Goal: Task Accomplishment & Management: Complete application form

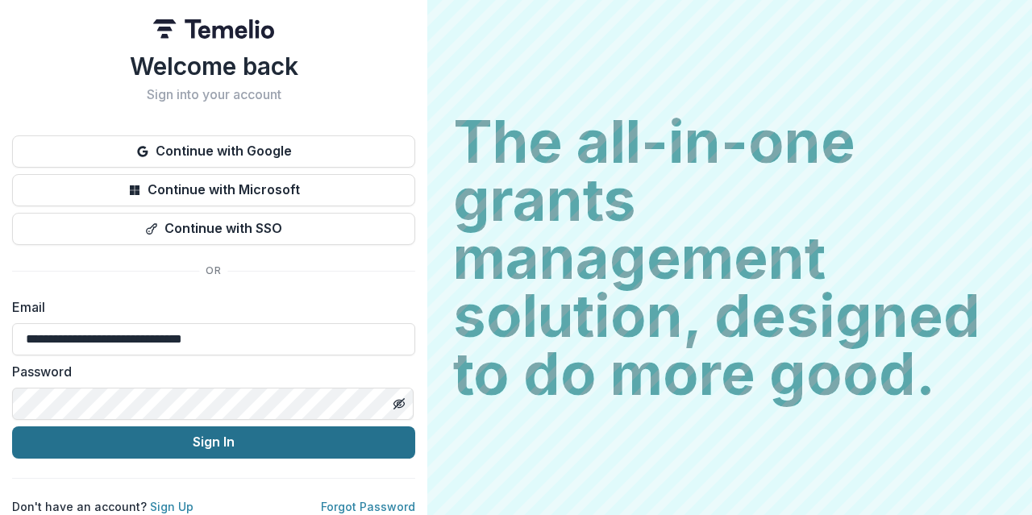
click at [188, 446] on button "Sign In" at bounding box center [213, 443] width 403 height 32
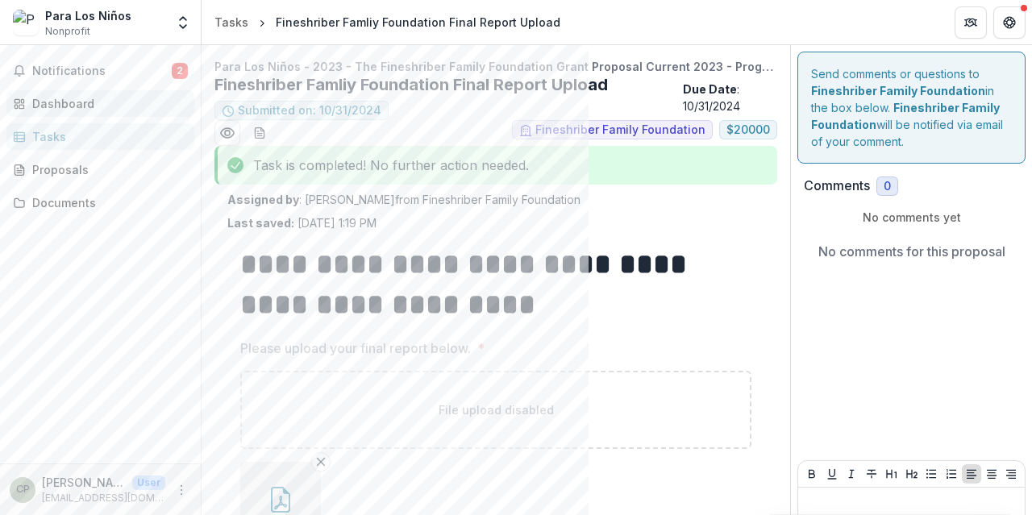
click at [104, 93] on link "Dashboard" at bounding box center [100, 103] width 188 height 27
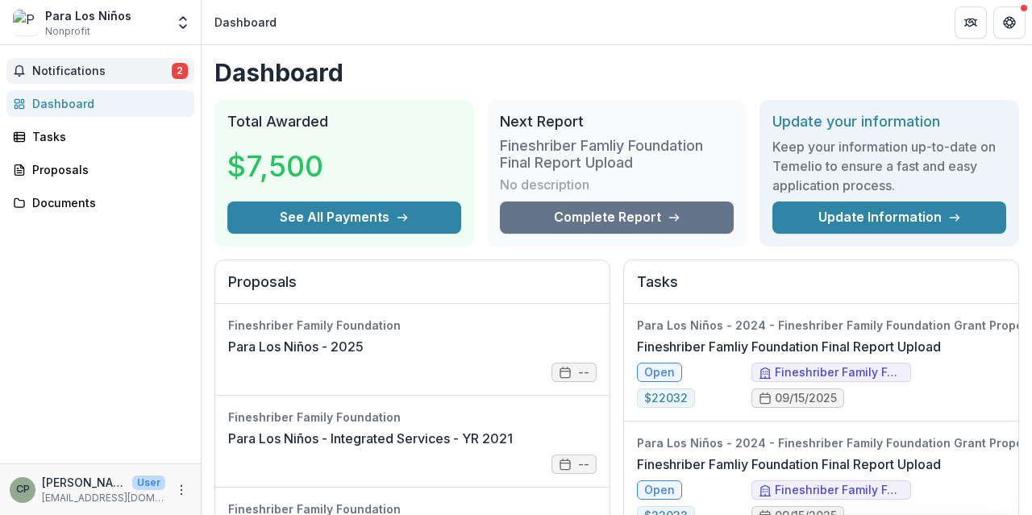
click at [72, 60] on button "Notifications 2" at bounding box center [100, 71] width 188 height 26
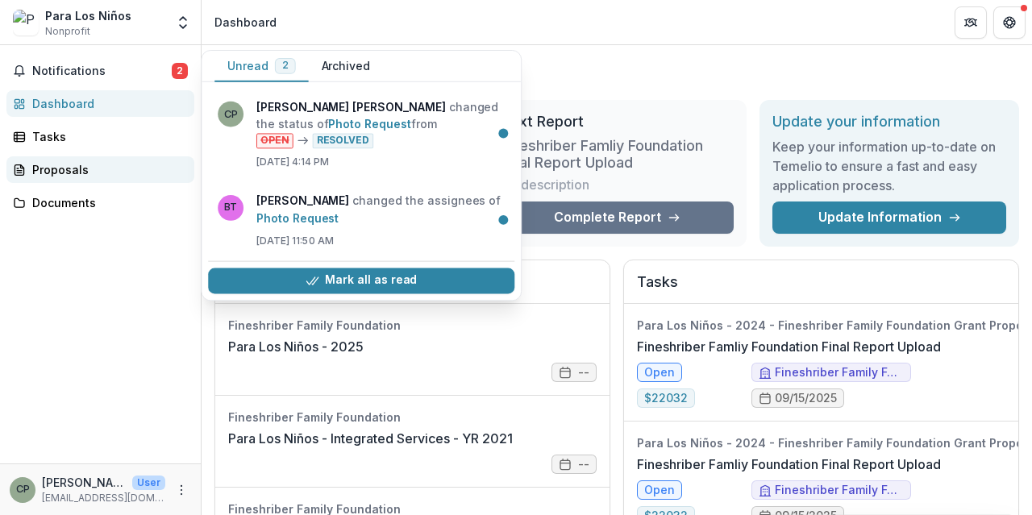
click at [70, 164] on div "Proposals" at bounding box center [106, 169] width 149 height 17
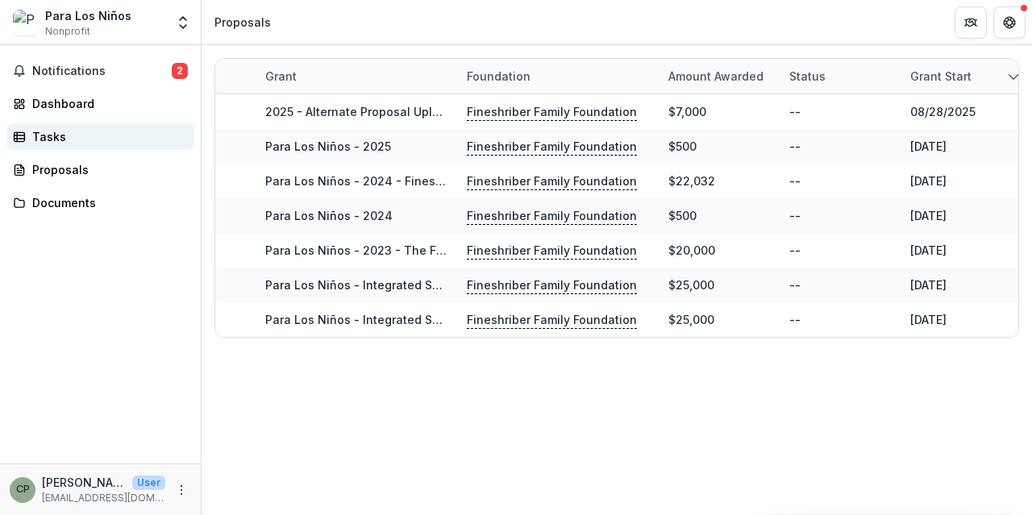
click at [56, 141] on div "Tasks" at bounding box center [106, 136] width 149 height 17
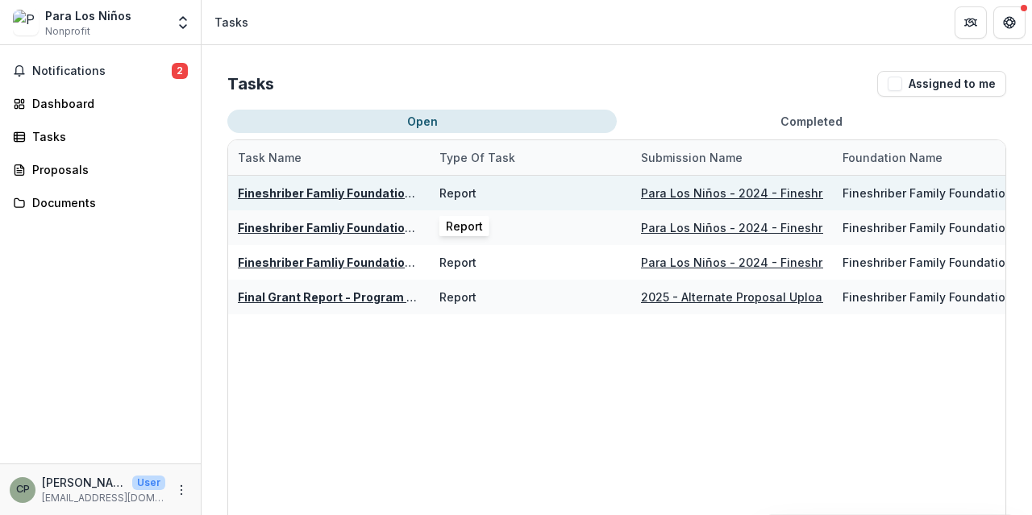
click at [540, 197] on div "Report" at bounding box center [531, 193] width 182 height 35
click at [669, 199] on u "Para Los Niños - 2024 - Fineshriber Family Foundation Grant Proposal 2024 Curre…" at bounding box center [959, 193] width 636 height 14
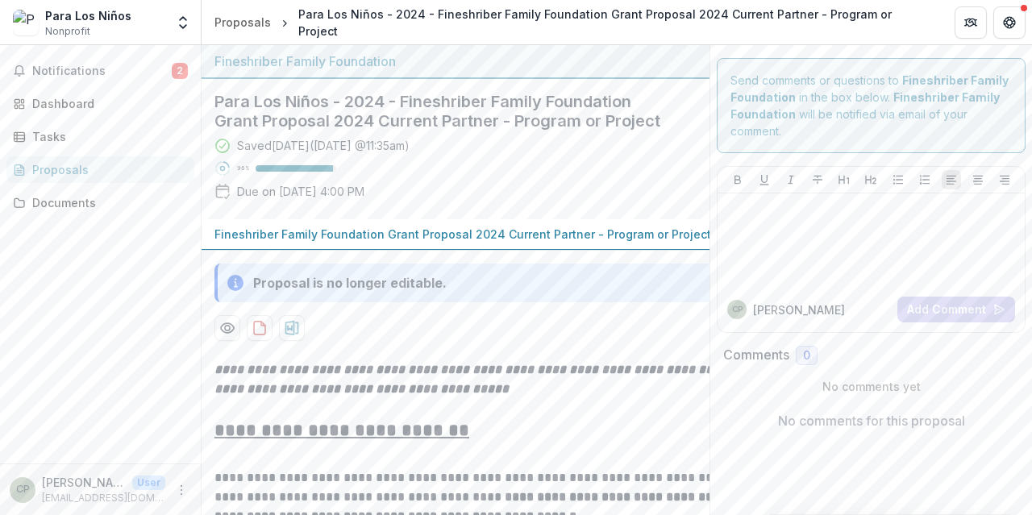
click at [80, 164] on div "Proposals" at bounding box center [106, 169] width 149 height 17
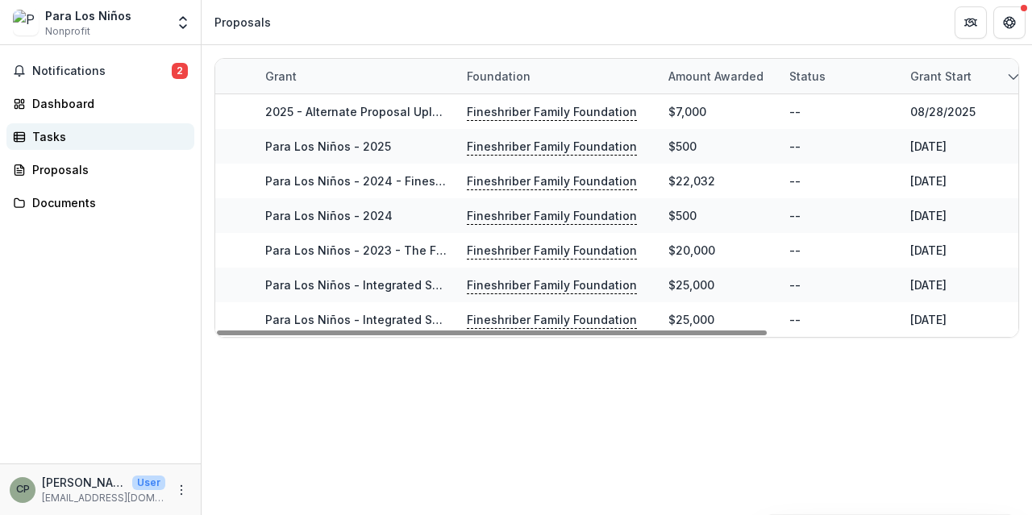
click at [90, 137] on div "Tasks" at bounding box center [106, 136] width 149 height 17
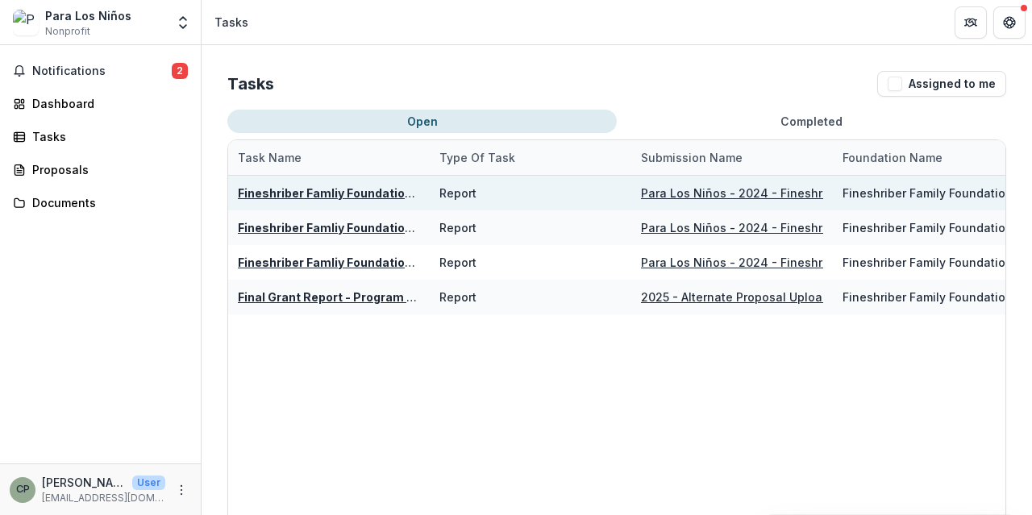
click at [373, 188] on u "Fineshriber Famliy Foundation Final Report Upload" at bounding box center [382, 193] width 289 height 14
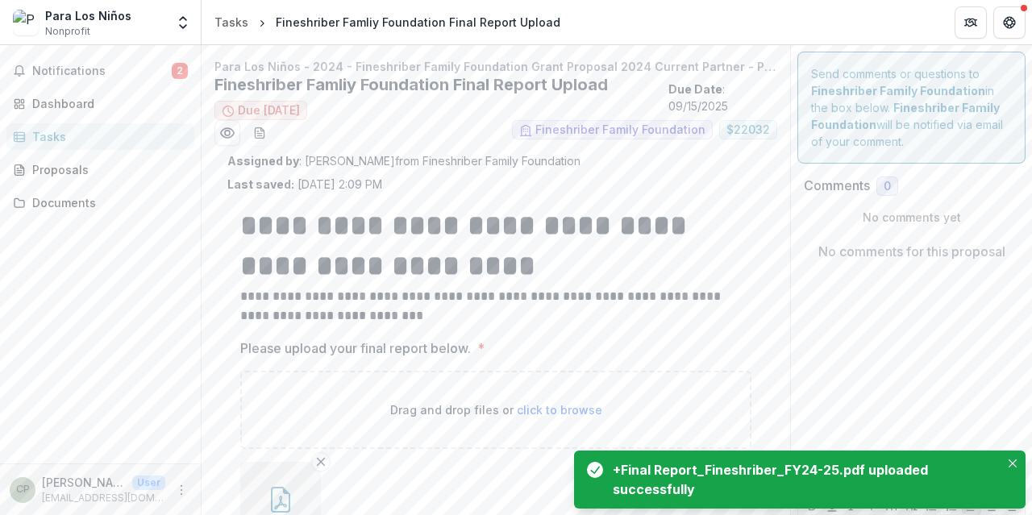
scroll to position [150, 0]
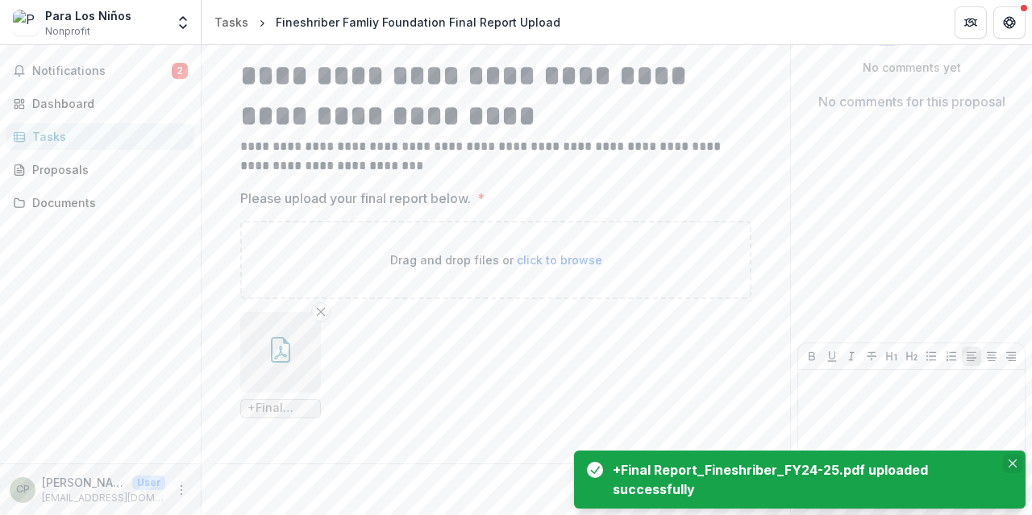
click at [1018, 462] on button "Close" at bounding box center [1012, 463] width 19 height 19
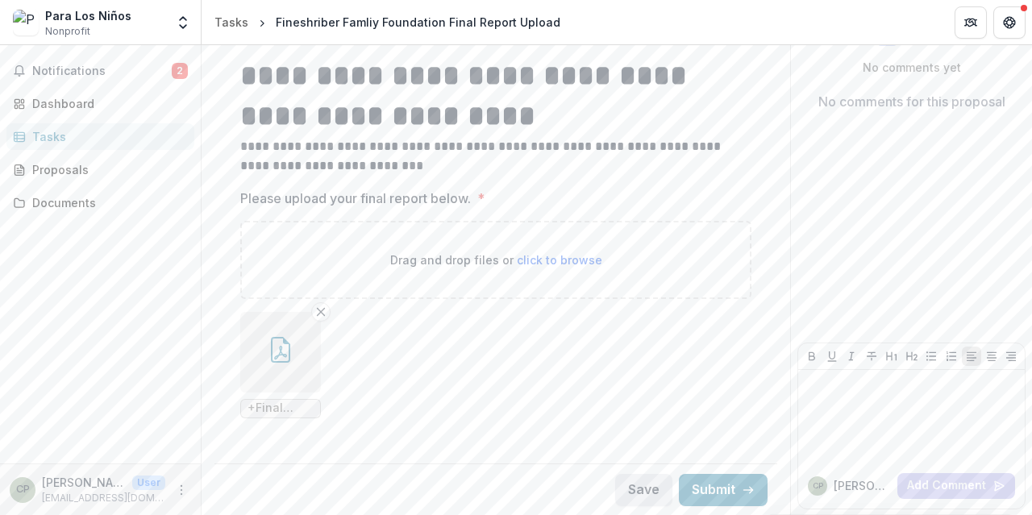
click at [646, 491] on button "Save" at bounding box center [643, 490] width 57 height 32
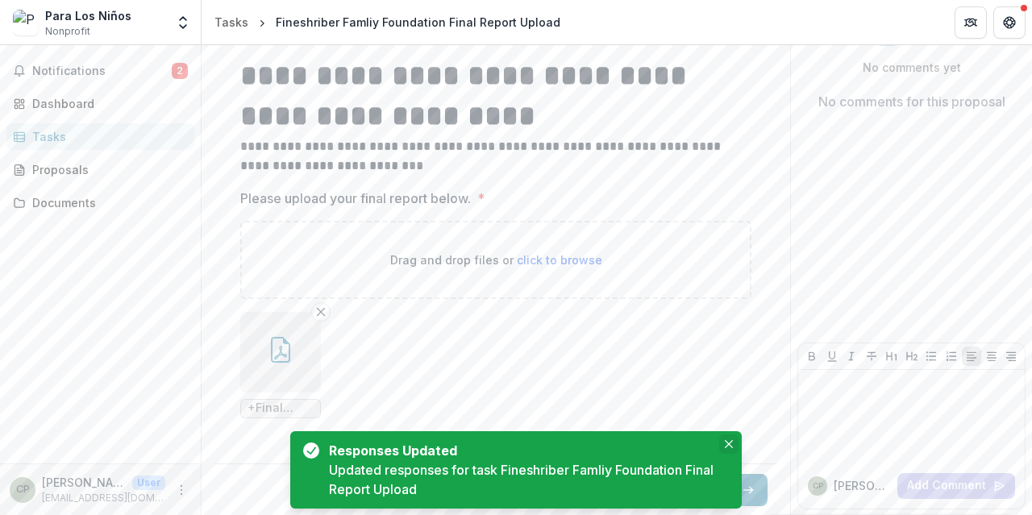
click at [736, 446] on button "Close" at bounding box center [728, 444] width 19 height 19
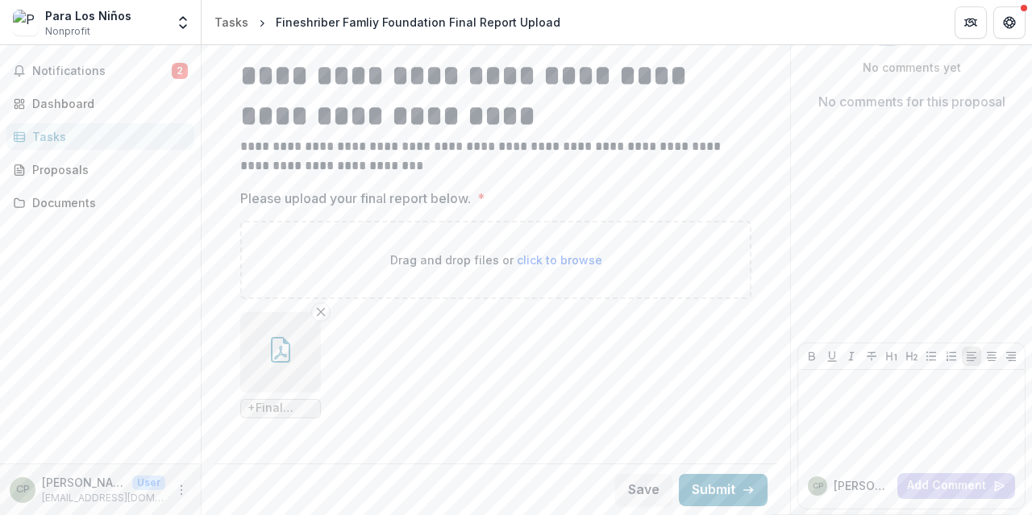
click at [283, 363] on button "button" at bounding box center [280, 352] width 81 height 81
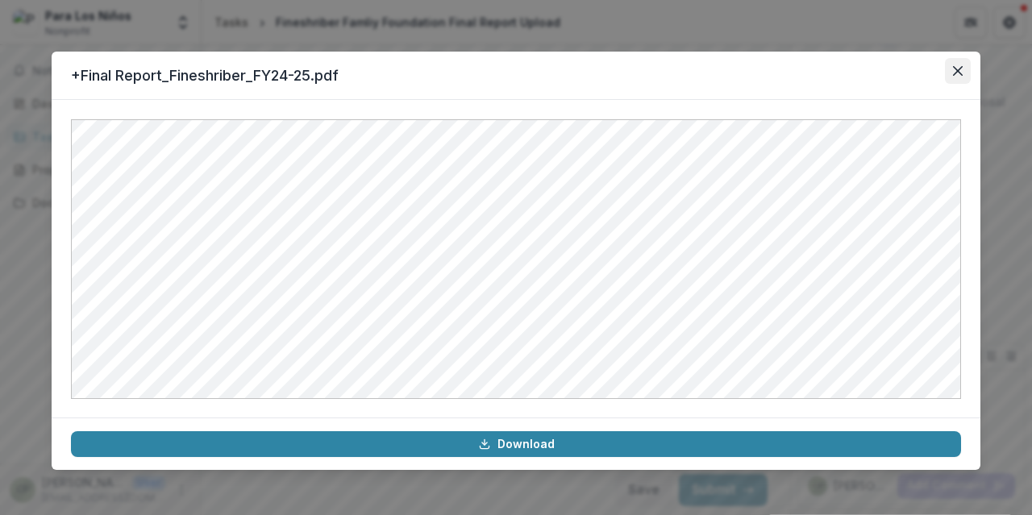
click at [962, 70] on icon "Close" at bounding box center [958, 71] width 10 height 10
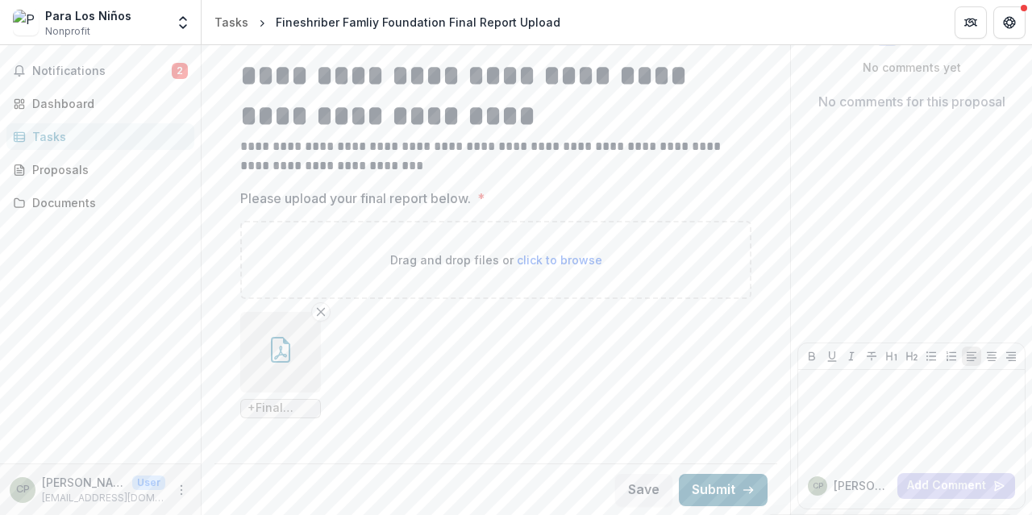
click at [715, 478] on button "Submit" at bounding box center [723, 490] width 89 height 32
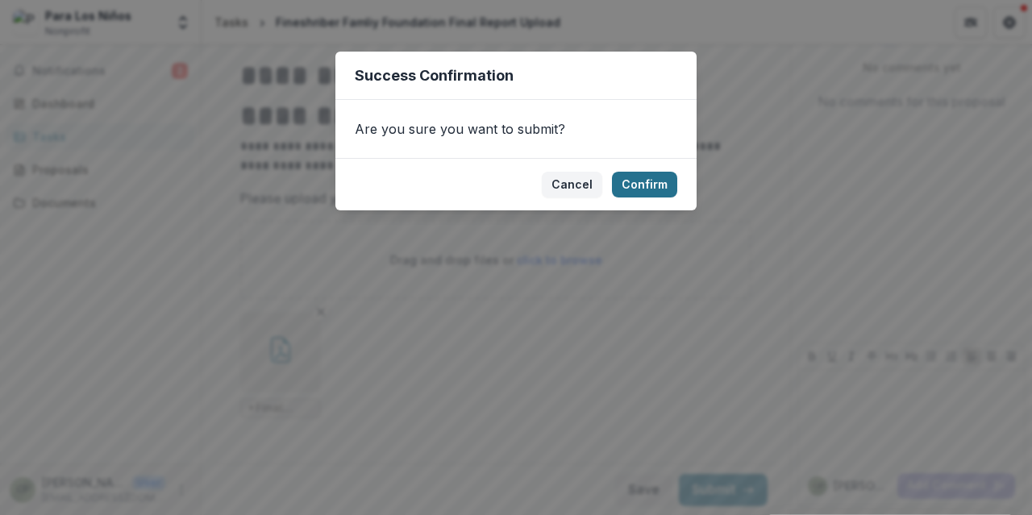
click at [640, 186] on button "Confirm" at bounding box center [644, 185] width 65 height 26
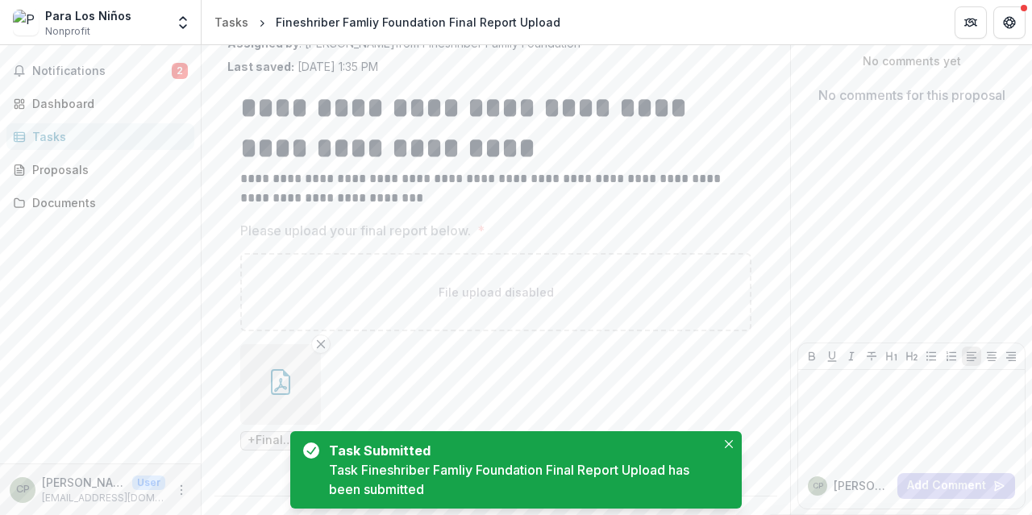
scroll to position [0, 0]
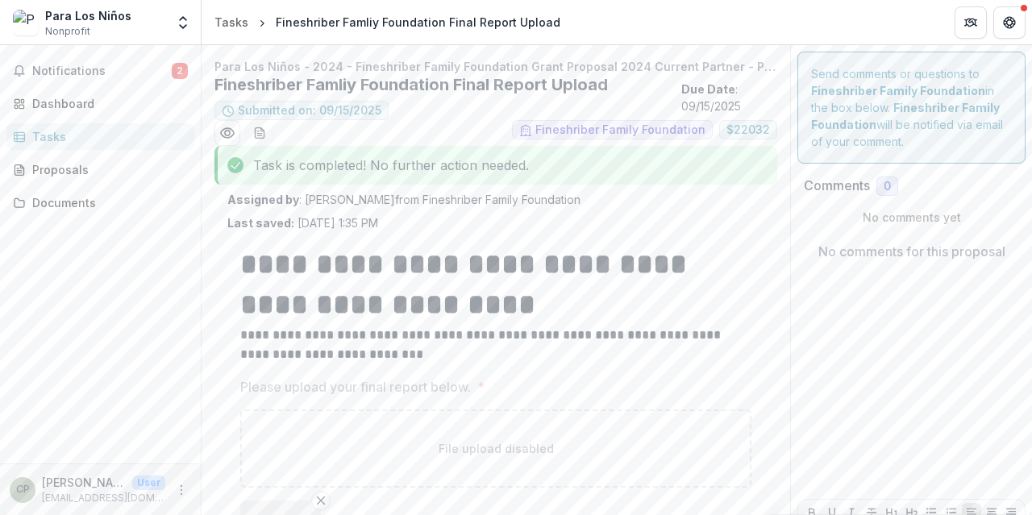
click at [75, 134] on div "Tasks" at bounding box center [106, 136] width 149 height 17
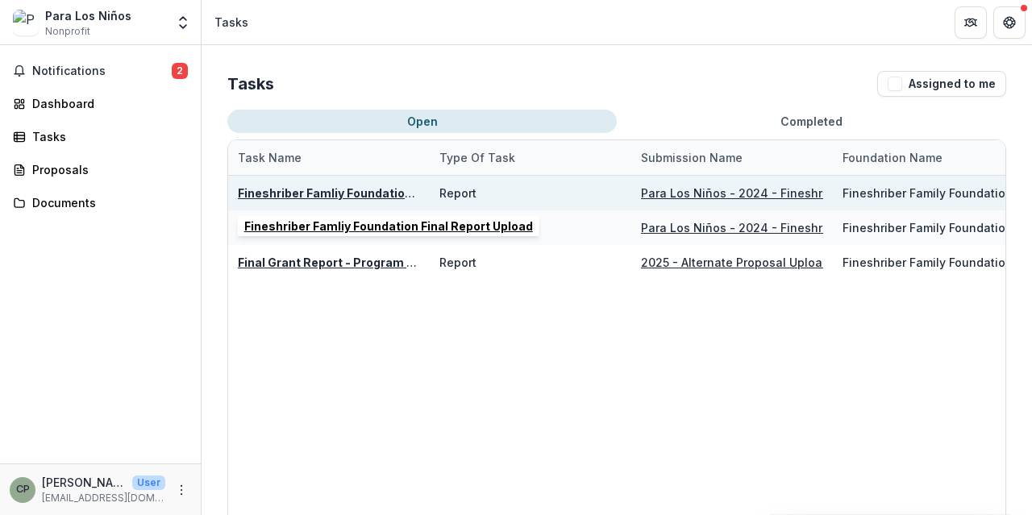
click at [382, 195] on u "Fineshriber Famliy Foundation Final Report Upload" at bounding box center [382, 193] width 289 height 14
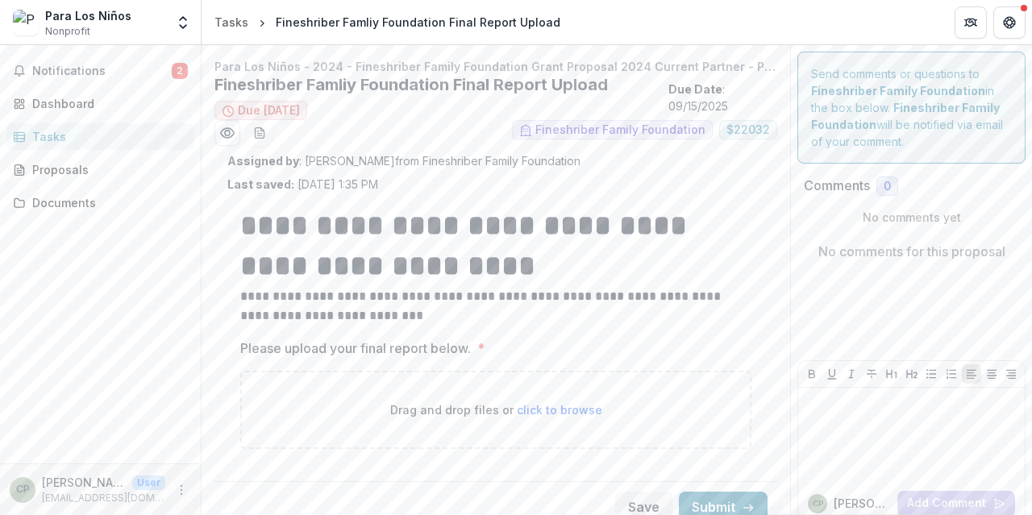
scroll to position [18, 0]
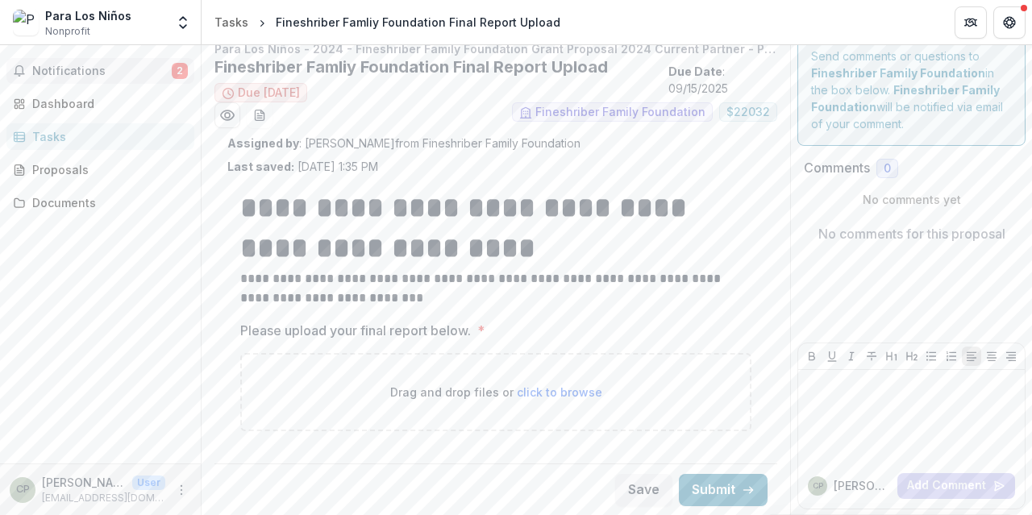
click at [72, 71] on span "Notifications" at bounding box center [102, 72] width 140 height 14
click at [65, 178] on link "Proposals" at bounding box center [100, 169] width 188 height 27
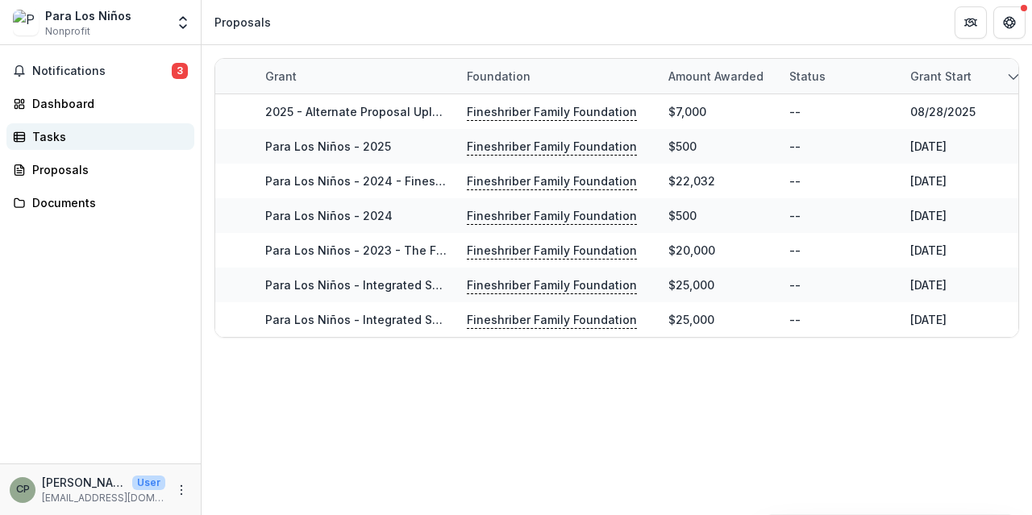
click at [87, 127] on link "Tasks" at bounding box center [100, 136] width 188 height 27
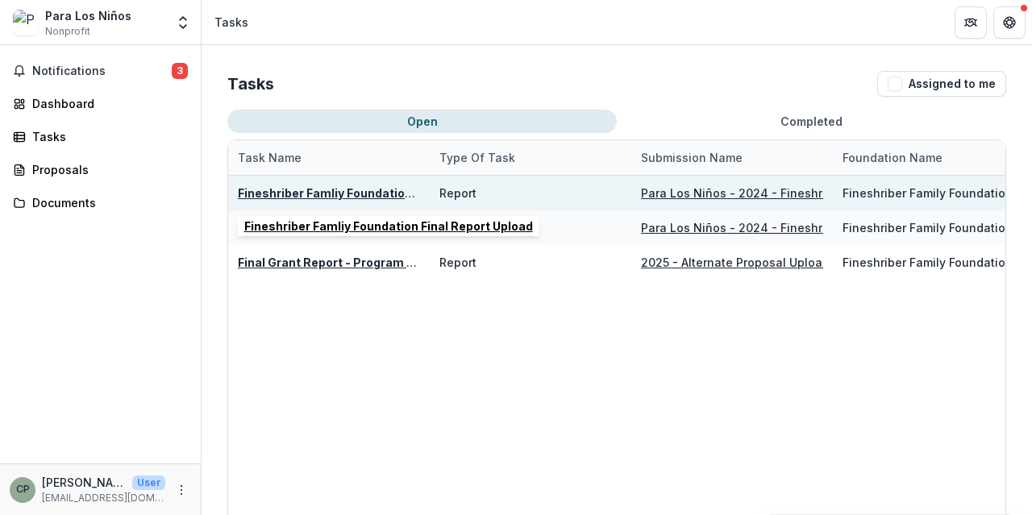
click at [346, 193] on u "Fineshriber Famliy Foundation Final Report Upload" at bounding box center [382, 193] width 289 height 14
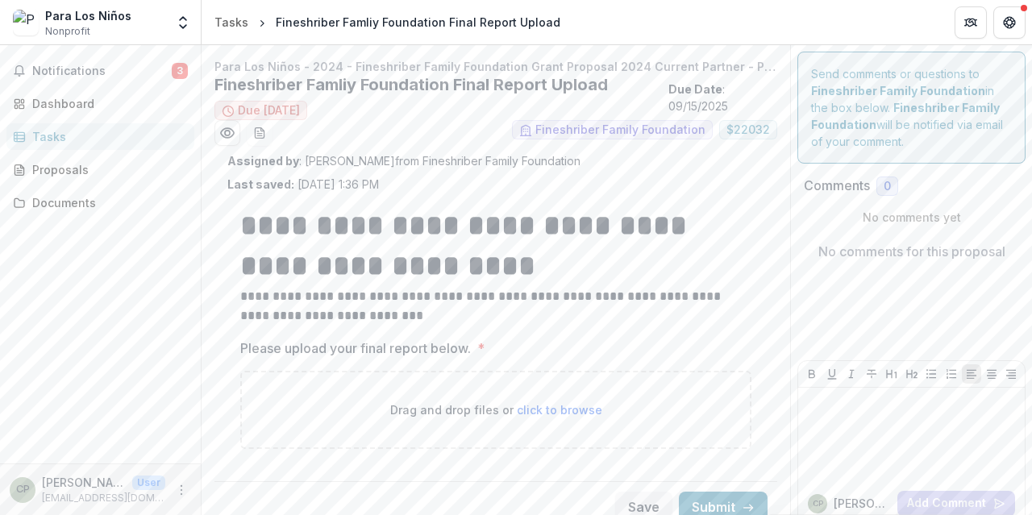
click at [88, 140] on div "Tasks" at bounding box center [106, 136] width 149 height 17
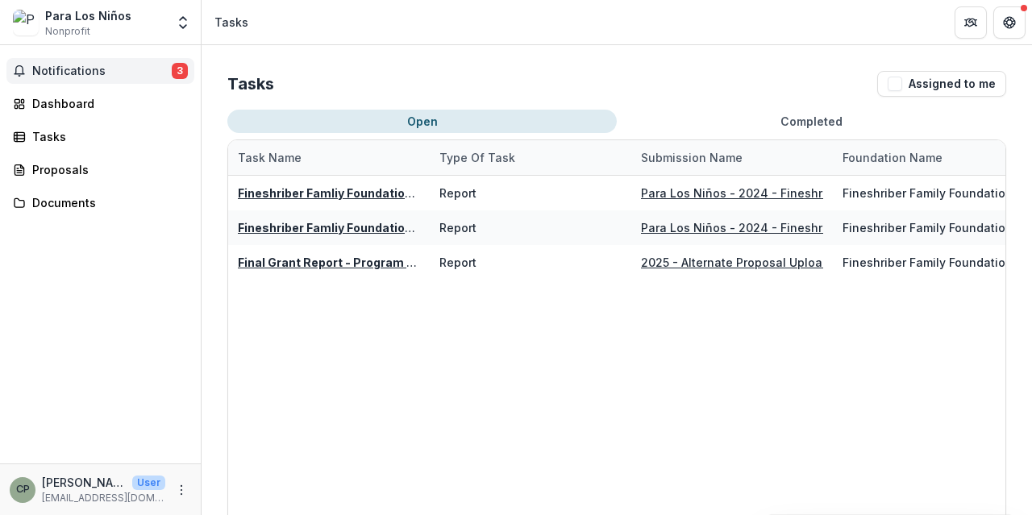
click at [85, 59] on button "Notifications 3" at bounding box center [100, 71] width 188 height 26
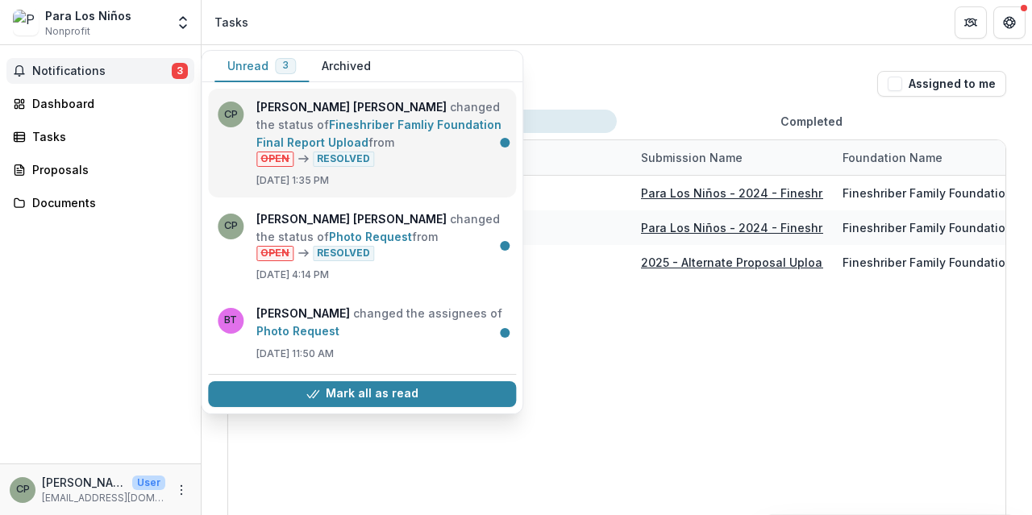
click at [427, 149] on link "Fineshriber Famliy Foundation Final Report Upload" at bounding box center [378, 133] width 245 height 31
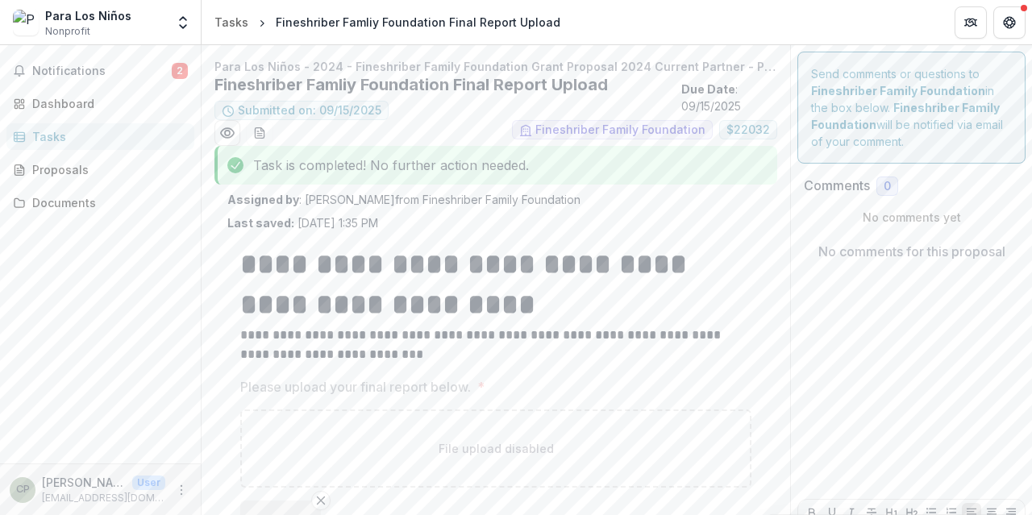
click at [83, 138] on div "Tasks" at bounding box center [106, 136] width 149 height 17
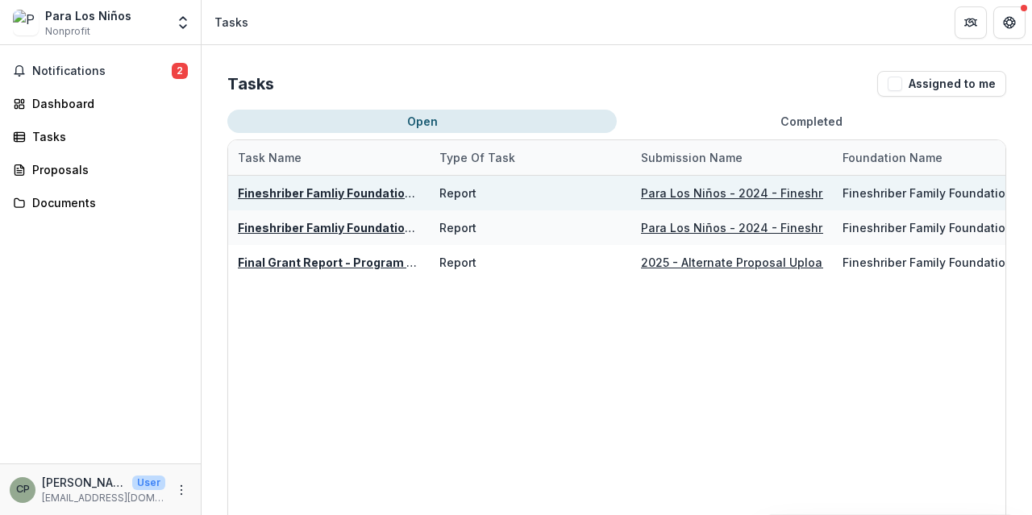
click at [331, 193] on u "Fineshriber Famliy Foundation Final Report Upload" at bounding box center [382, 193] width 289 height 14
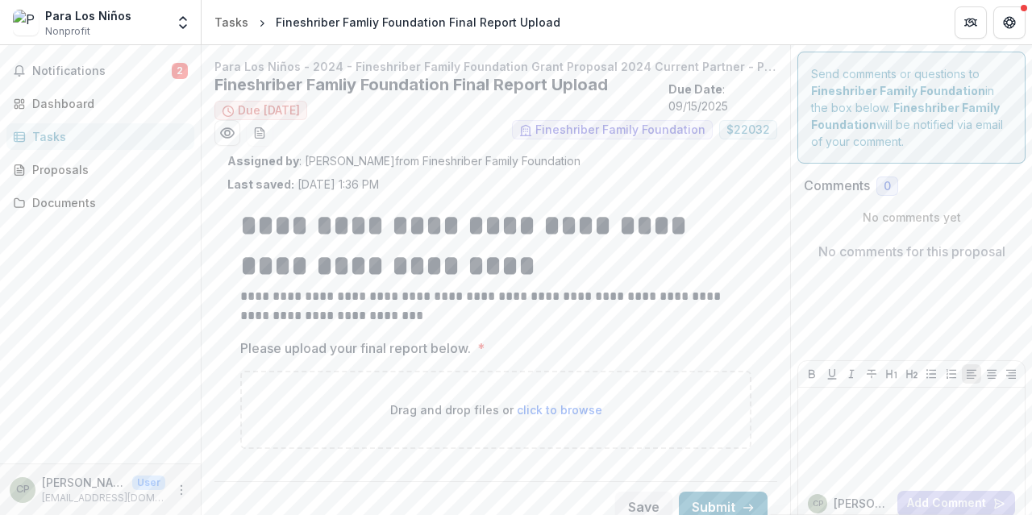
click at [106, 146] on link "Tasks" at bounding box center [100, 136] width 188 height 27
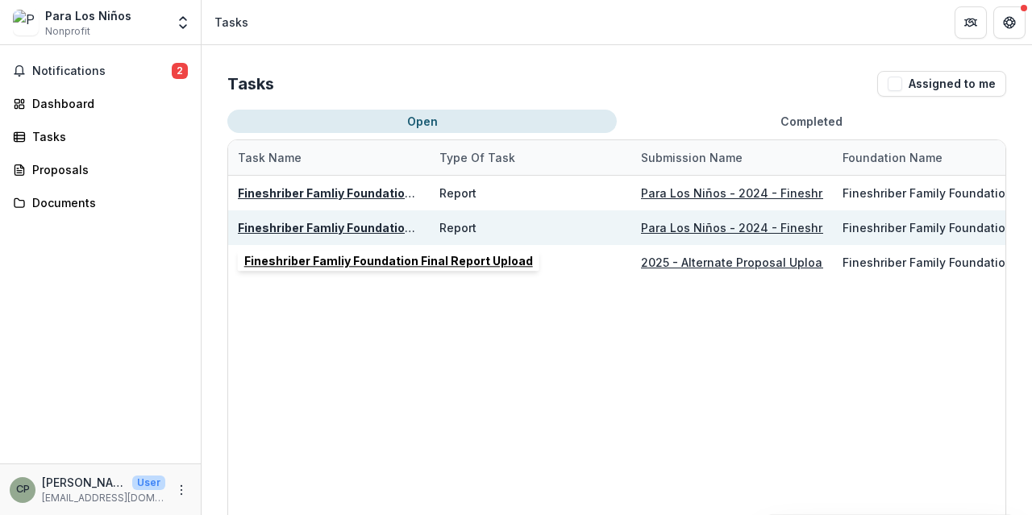
click at [288, 227] on u "Fineshriber Famliy Foundation Final Report Upload" at bounding box center [382, 228] width 289 height 14
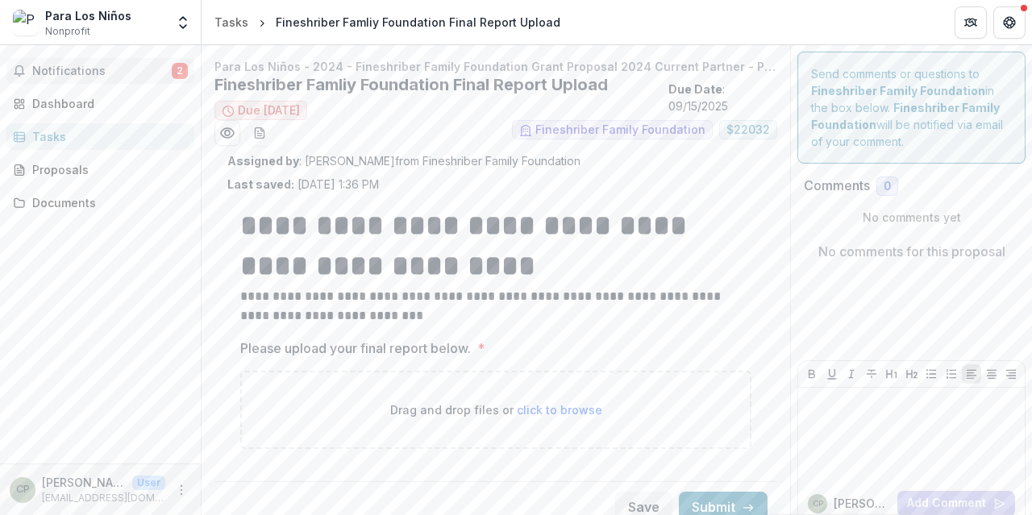
click at [65, 69] on span "Notifications" at bounding box center [102, 72] width 140 height 14
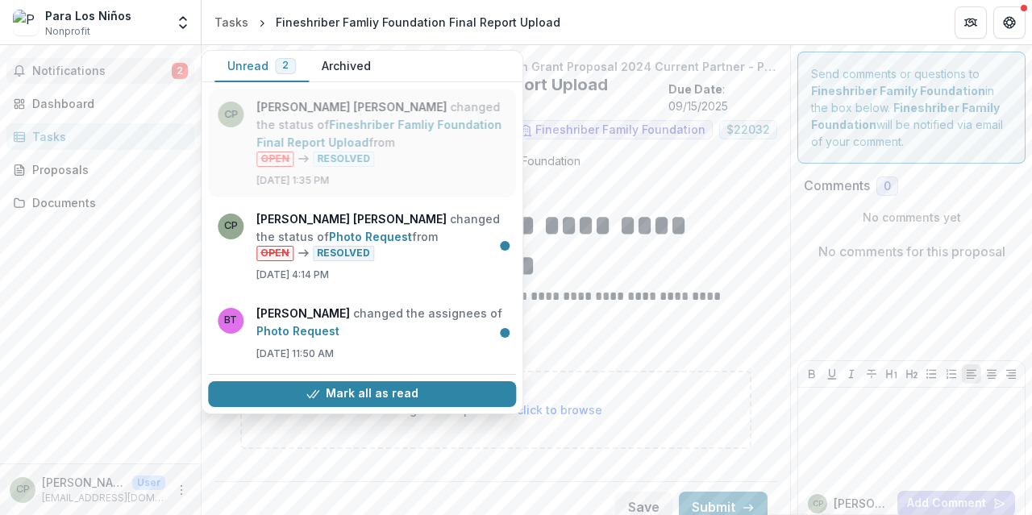
click at [401, 124] on link "Fineshriber Famliy Foundation Final Report Upload" at bounding box center [378, 133] width 245 height 31
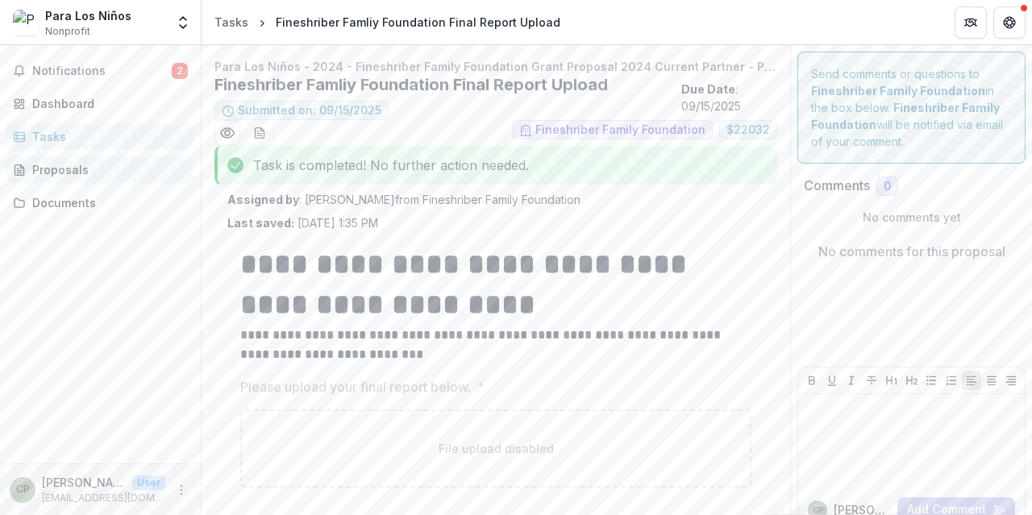
click at [66, 165] on div "Proposals" at bounding box center [106, 169] width 149 height 17
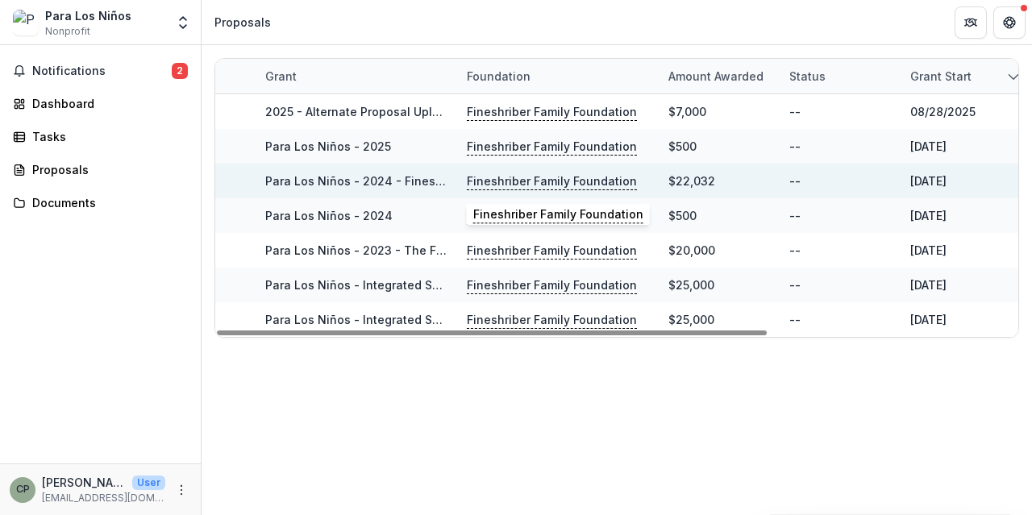
click at [539, 184] on p "Fineshriber Family Foundation" at bounding box center [552, 182] width 170 height 18
drag, startPoint x: 518, startPoint y: 170, endPoint x: 498, endPoint y: 184, distance: 23.7
click at [498, 184] on div "Fineshriber Family Foundation" at bounding box center [558, 181] width 182 height 35
click at [498, 184] on p "Fineshriber Family Foundation" at bounding box center [552, 182] width 170 height 18
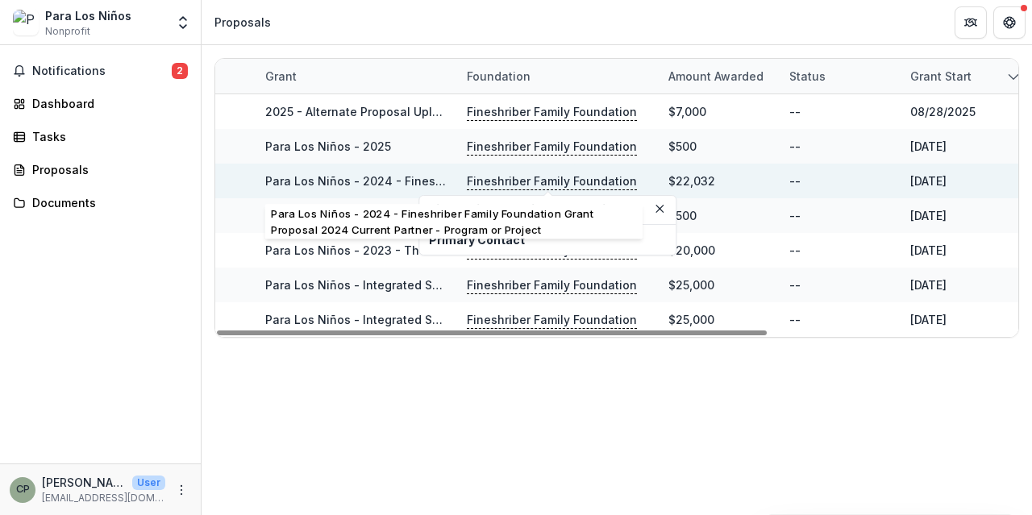
click at [398, 181] on link "Para Los Niños - 2024 - Fineshriber Family Foundation Grant Proposal 2024 Curre…" at bounding box center [583, 181] width 636 height 14
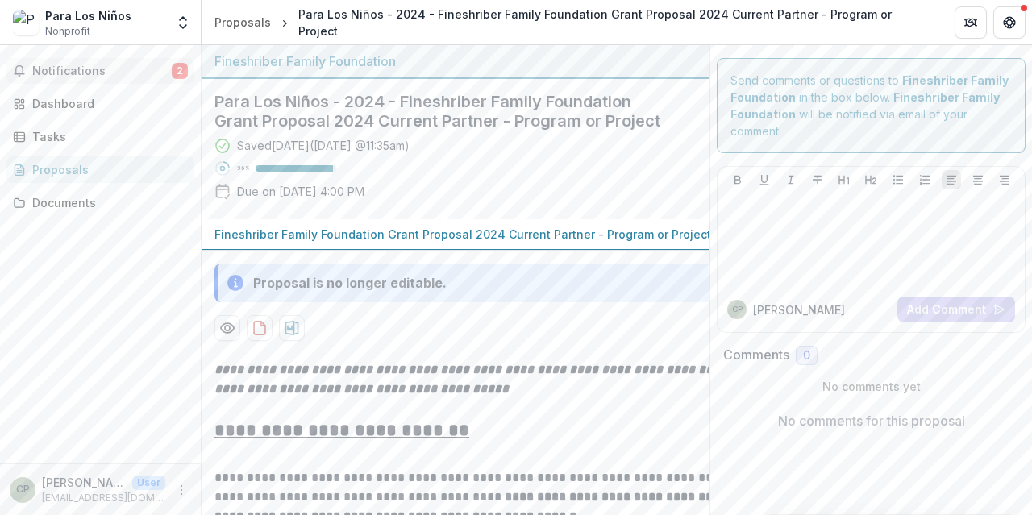
click at [123, 63] on button "Notifications 2" at bounding box center [100, 71] width 188 height 26
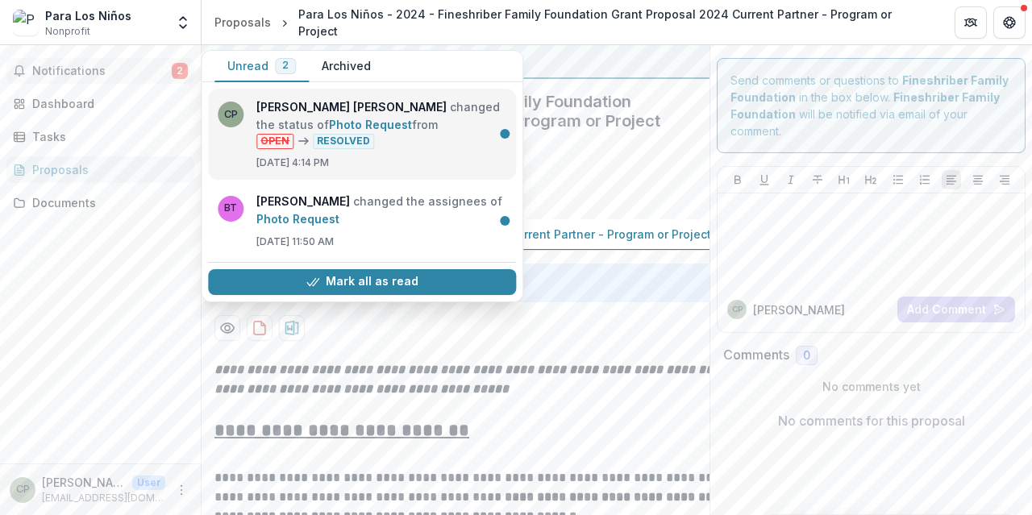
click at [407, 127] on link "Photo Request" at bounding box center [370, 125] width 83 height 14
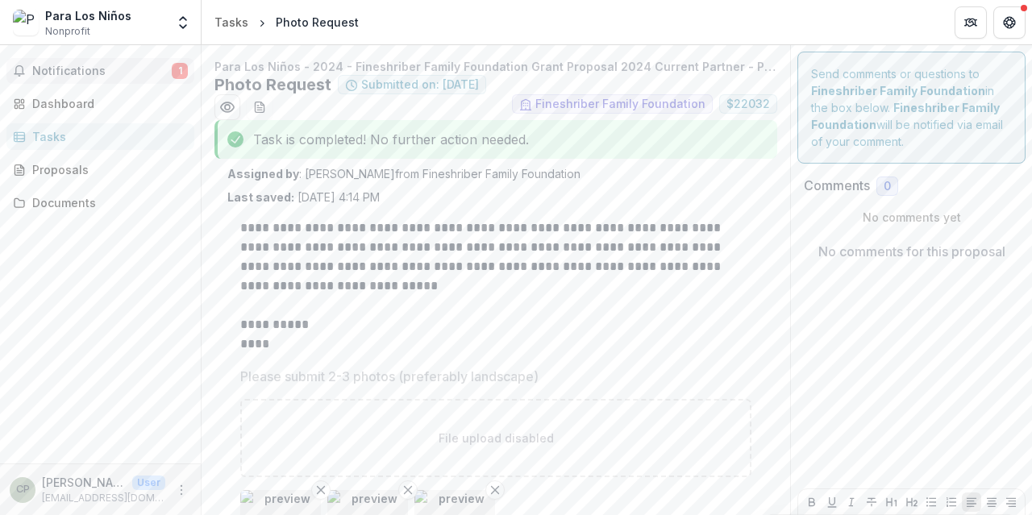
click at [99, 65] on span "Notifications" at bounding box center [102, 72] width 140 height 14
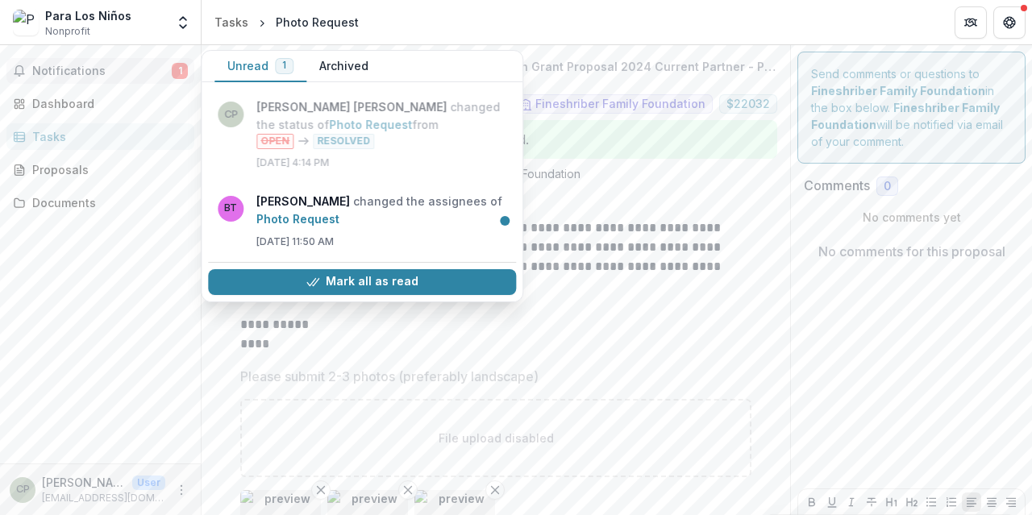
click at [337, 72] on button "Archived" at bounding box center [343, 66] width 75 height 31
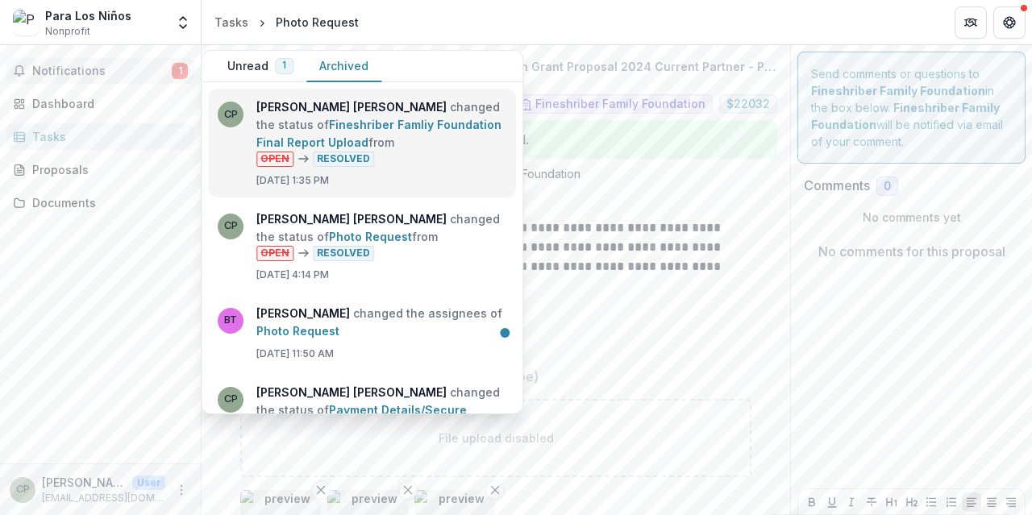
click at [422, 142] on link "Fineshriber Famliy Foundation Final Report Upload" at bounding box center [378, 133] width 245 height 31
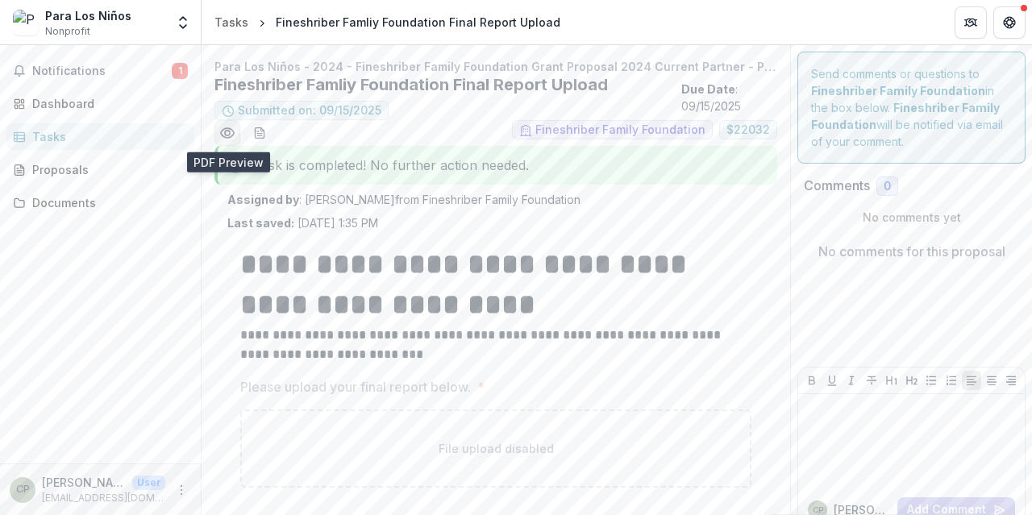
click at [230, 131] on circle "Preview 747fb756-7a75-4ca8-a7bd-87dfdaff98b4.pdf" at bounding box center [227, 133] width 5 height 5
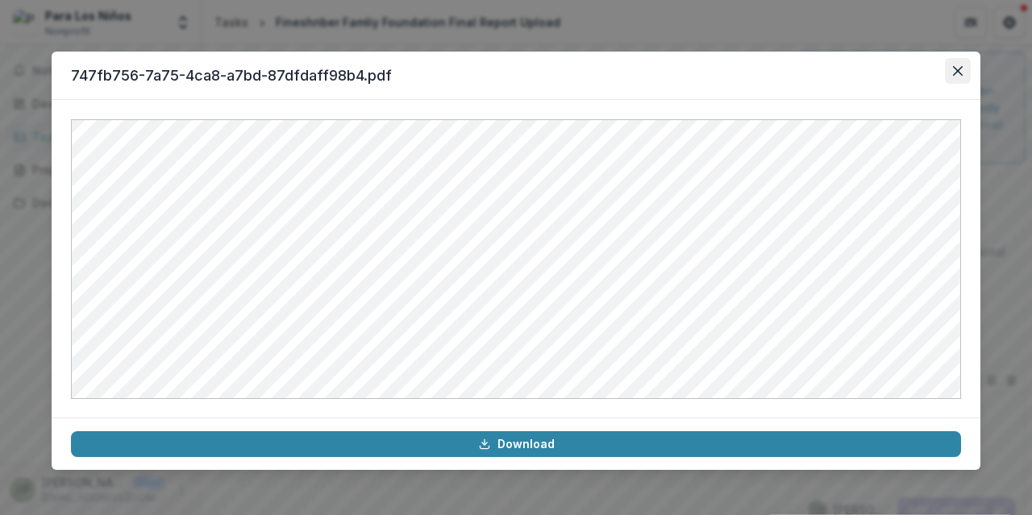
click at [948, 72] on button "Close" at bounding box center [958, 71] width 26 height 26
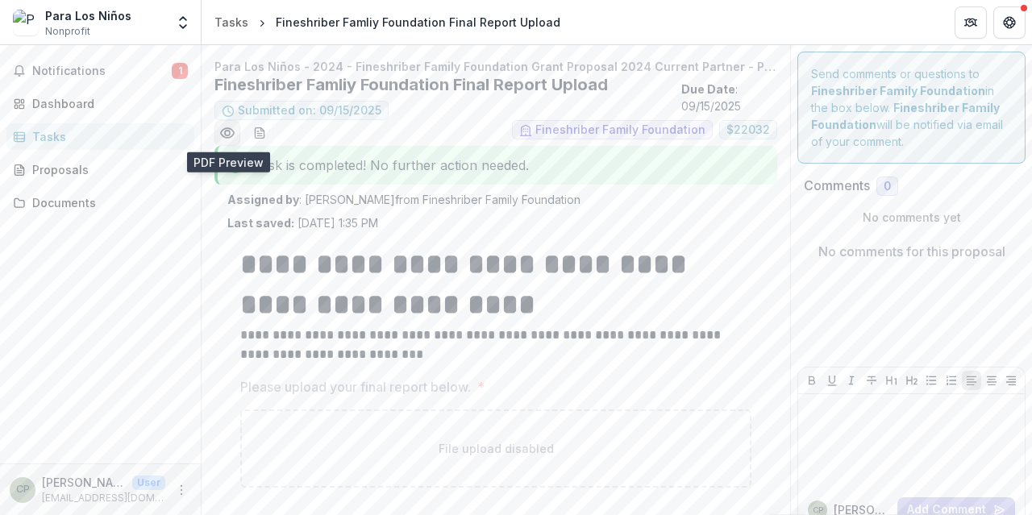
click at [230, 131] on icon "Preview 747fb756-7a75-4ca8-a7bd-87dfdaff98b4.pdf" at bounding box center [227, 133] width 16 height 16
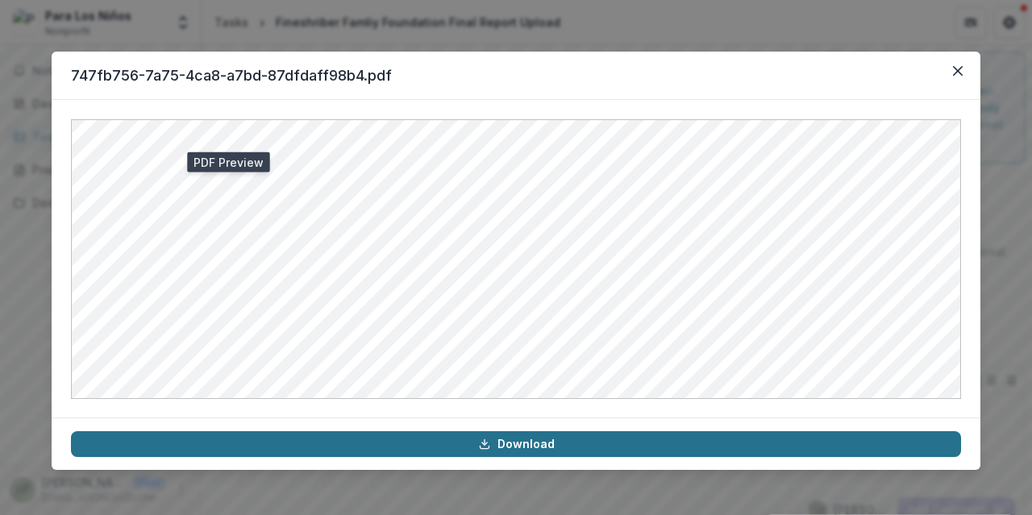
click at [534, 451] on link "Download" at bounding box center [516, 444] width 890 height 26
